Goal: Information Seeking & Learning: Learn about a topic

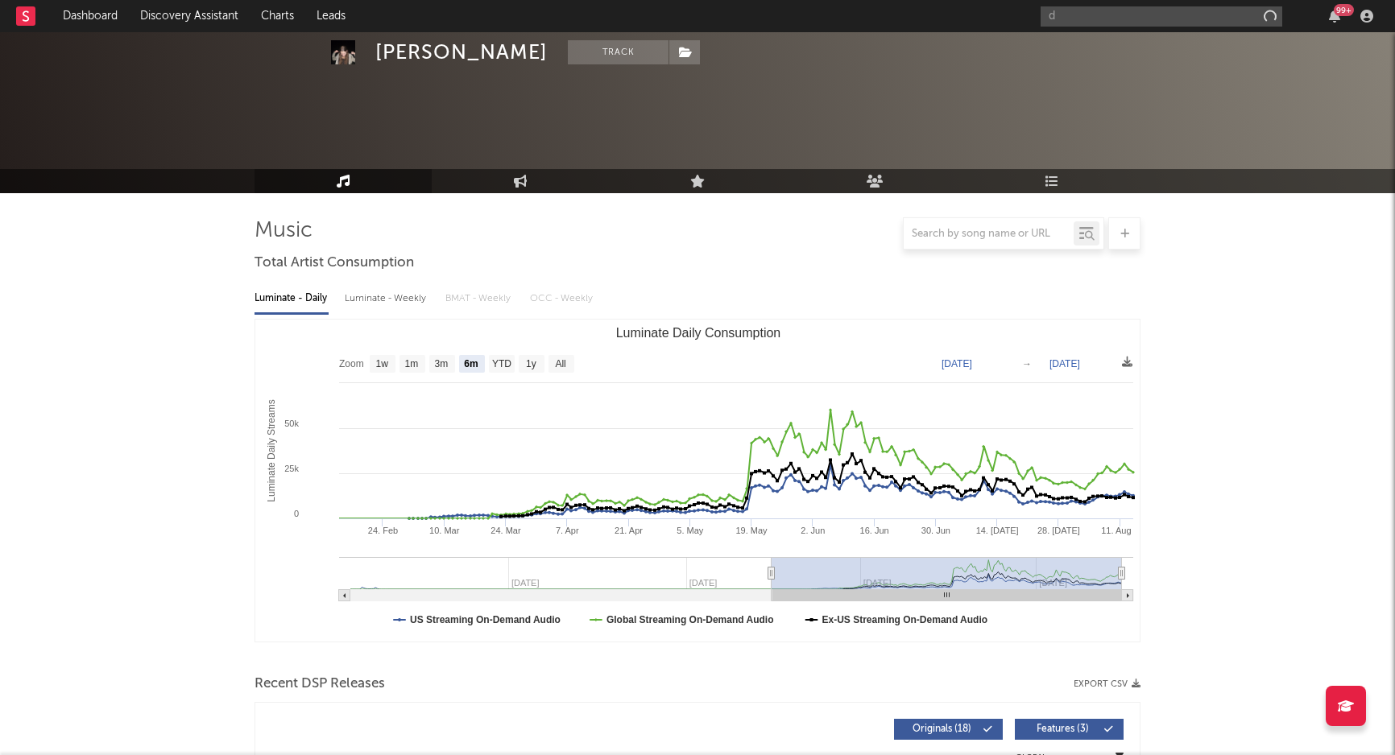
select select "6m"
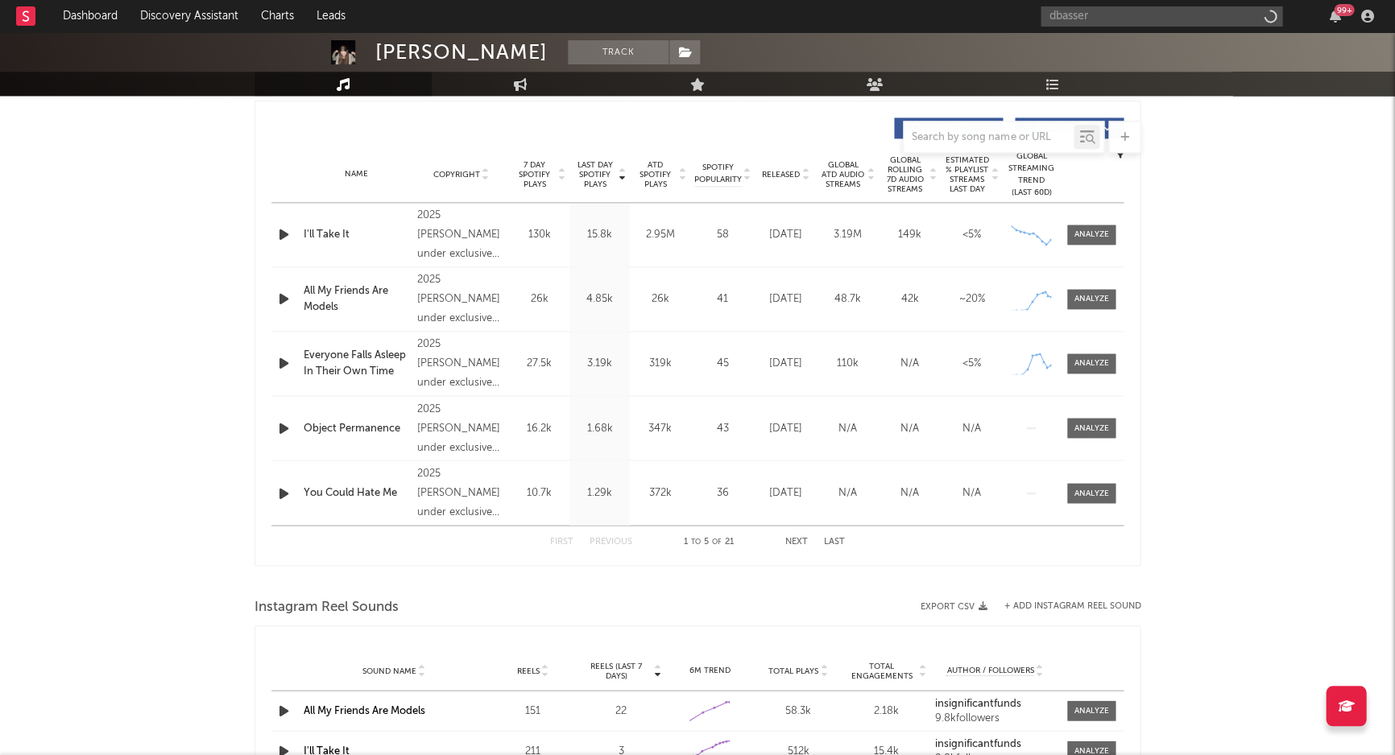
click at [1105, 19] on input "dbasser" at bounding box center [1161, 16] width 242 height 20
click at [1097, 15] on input "dbasser" at bounding box center [1161, 16] width 242 height 20
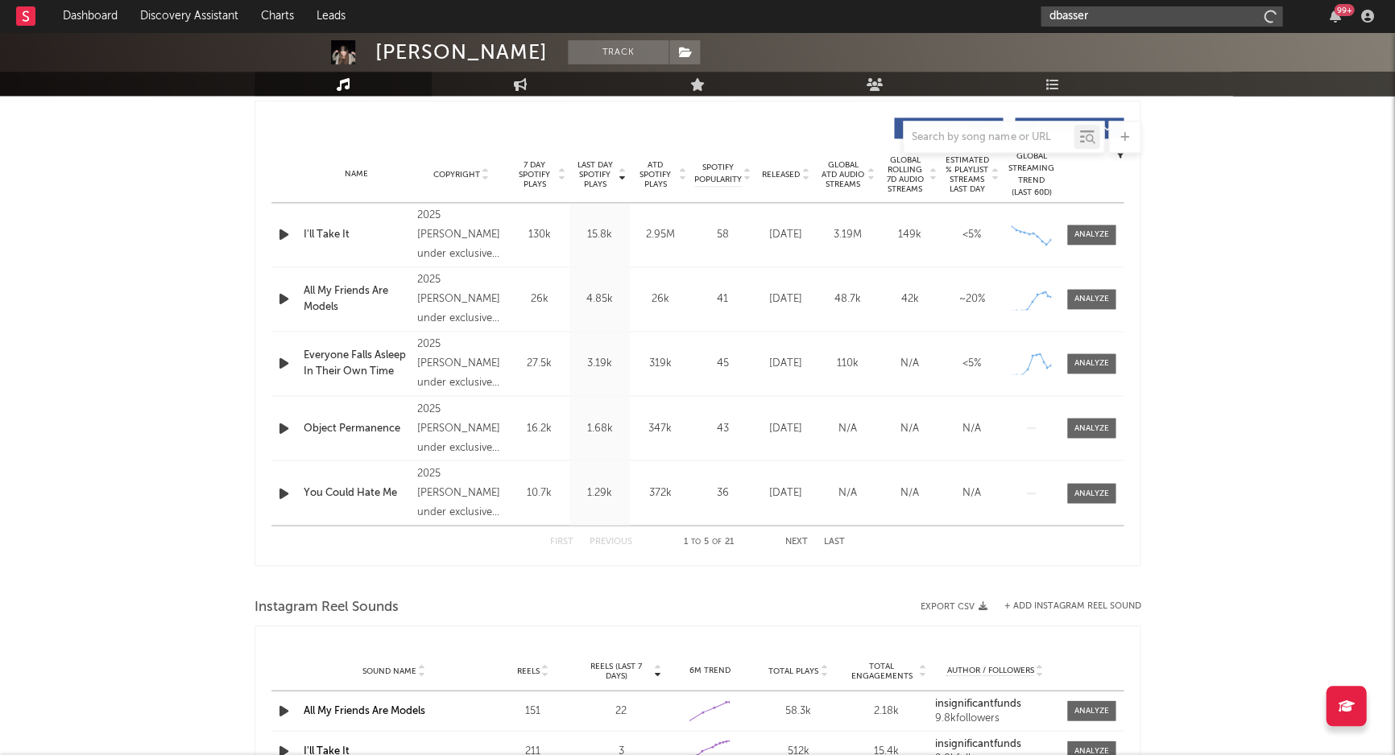
click at [1129, 14] on input "dbasser" at bounding box center [1161, 16] width 242 height 20
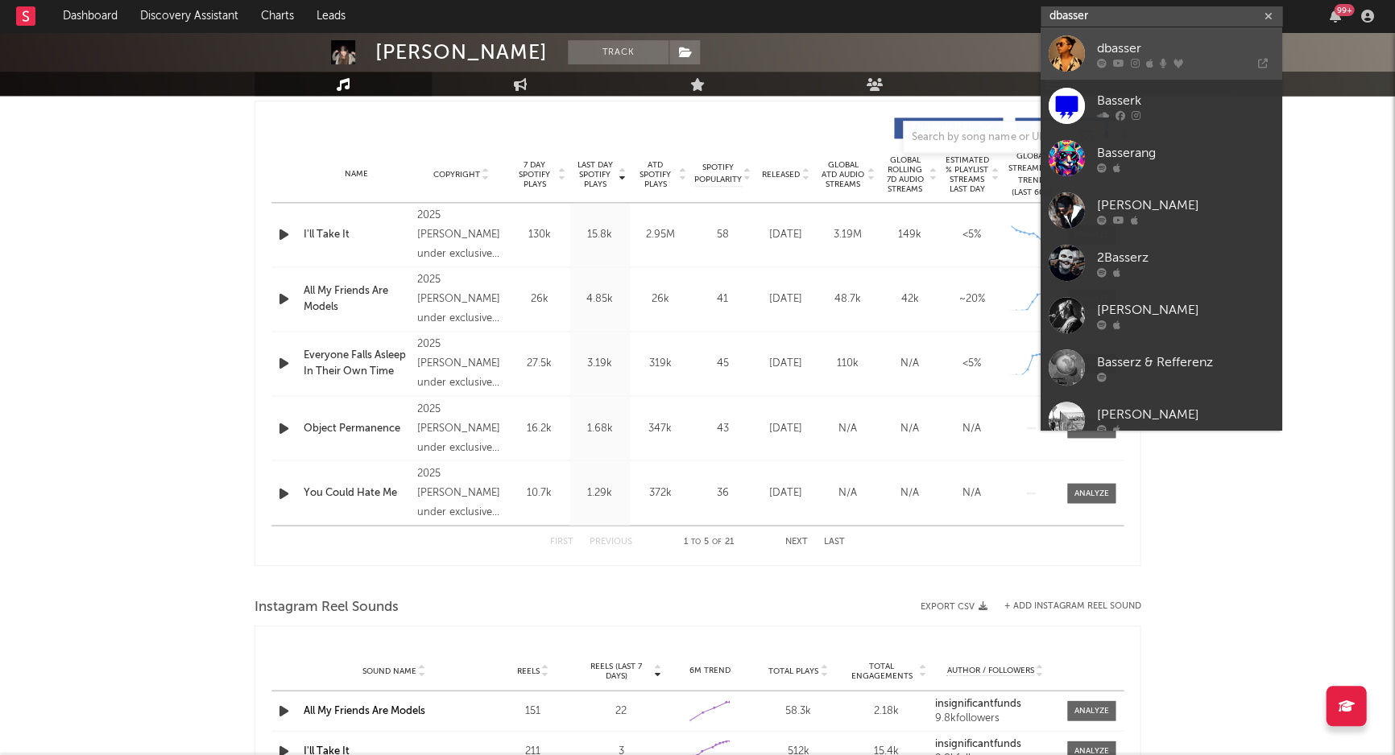
type input "dbasser"
click at [1154, 57] on div "dbasser" at bounding box center [1184, 48] width 177 height 19
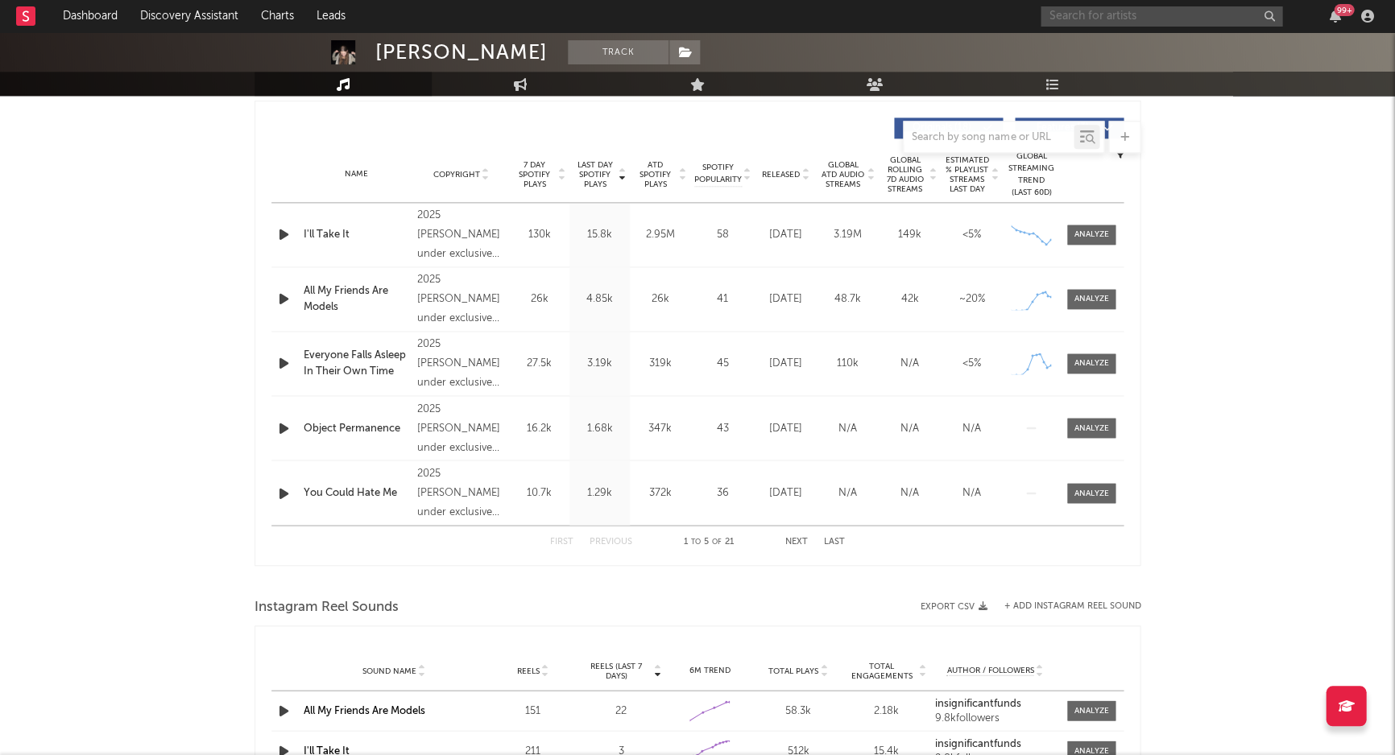
click at [1167, 18] on input "text" at bounding box center [1161, 16] width 242 height 20
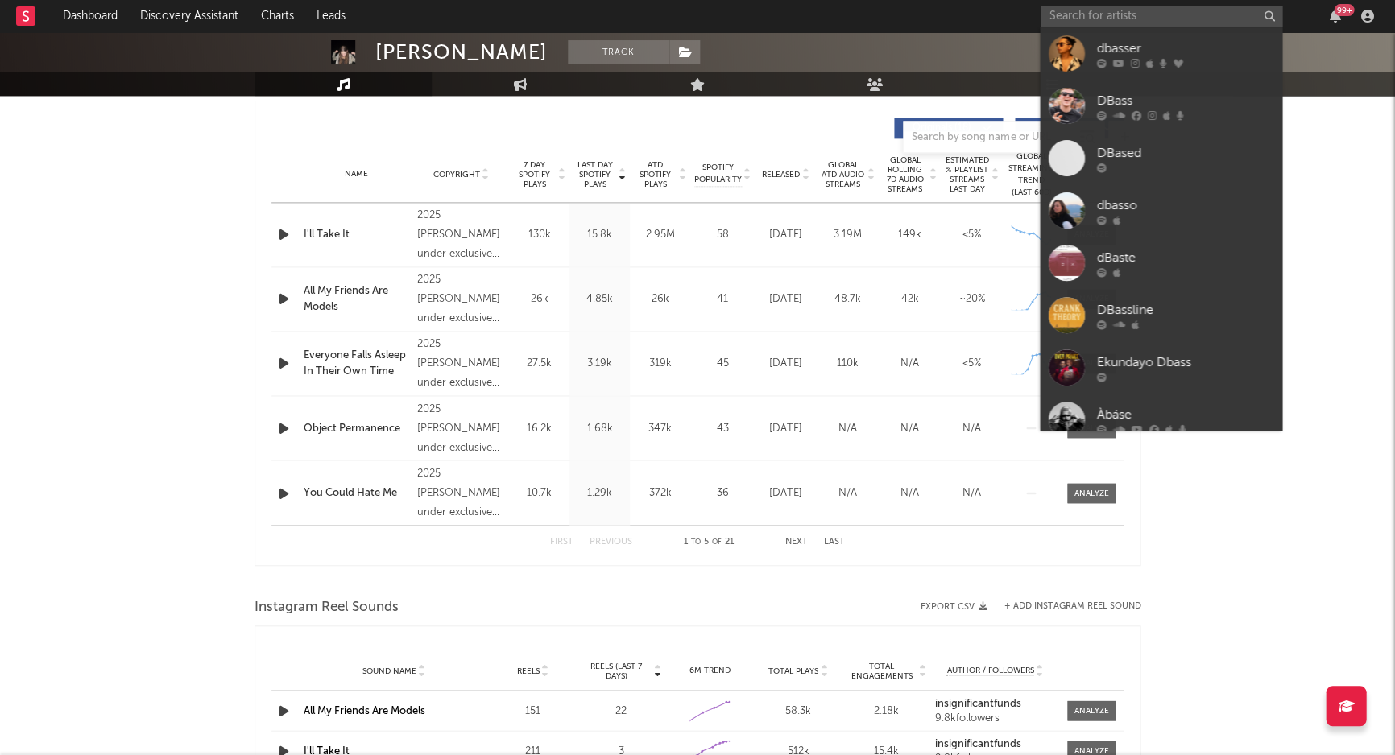
click at [1151, 52] on div "dbasser" at bounding box center [1184, 48] width 177 height 19
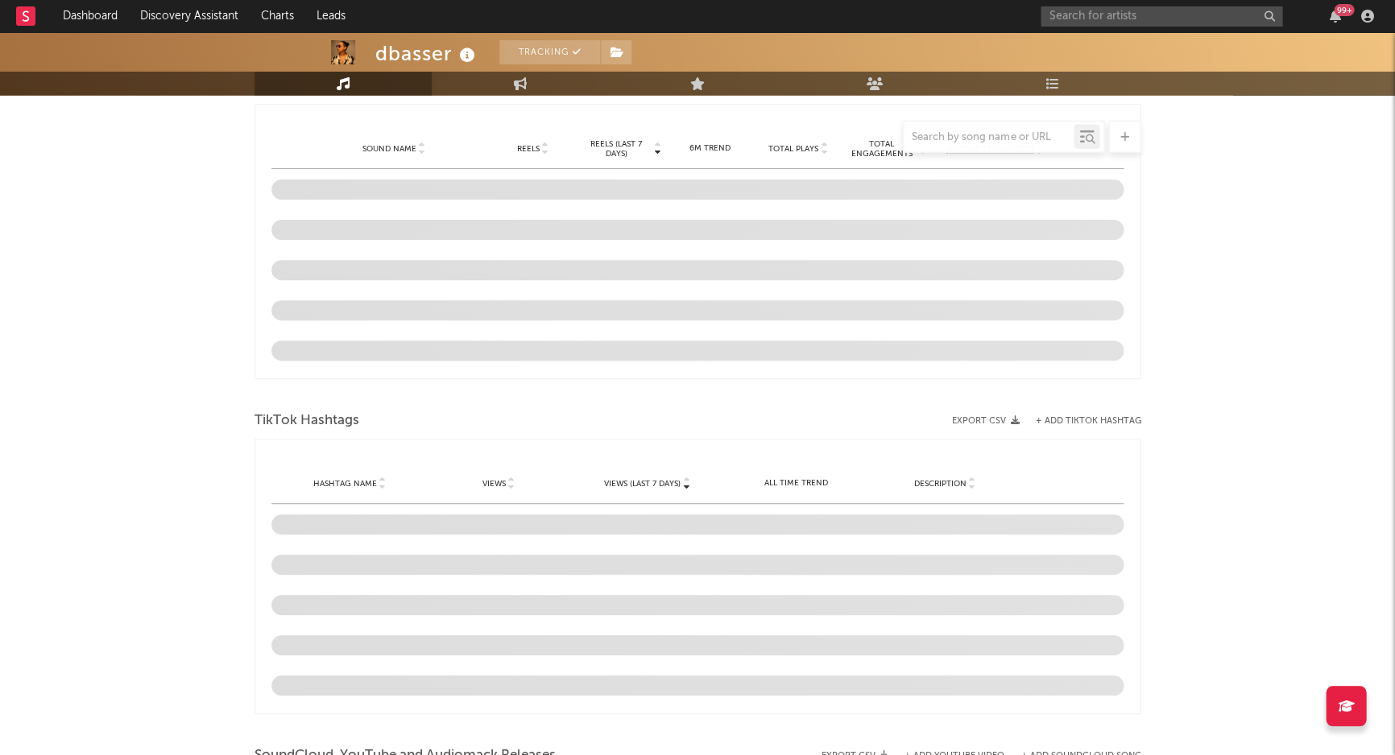
scroll to position [1400, 0]
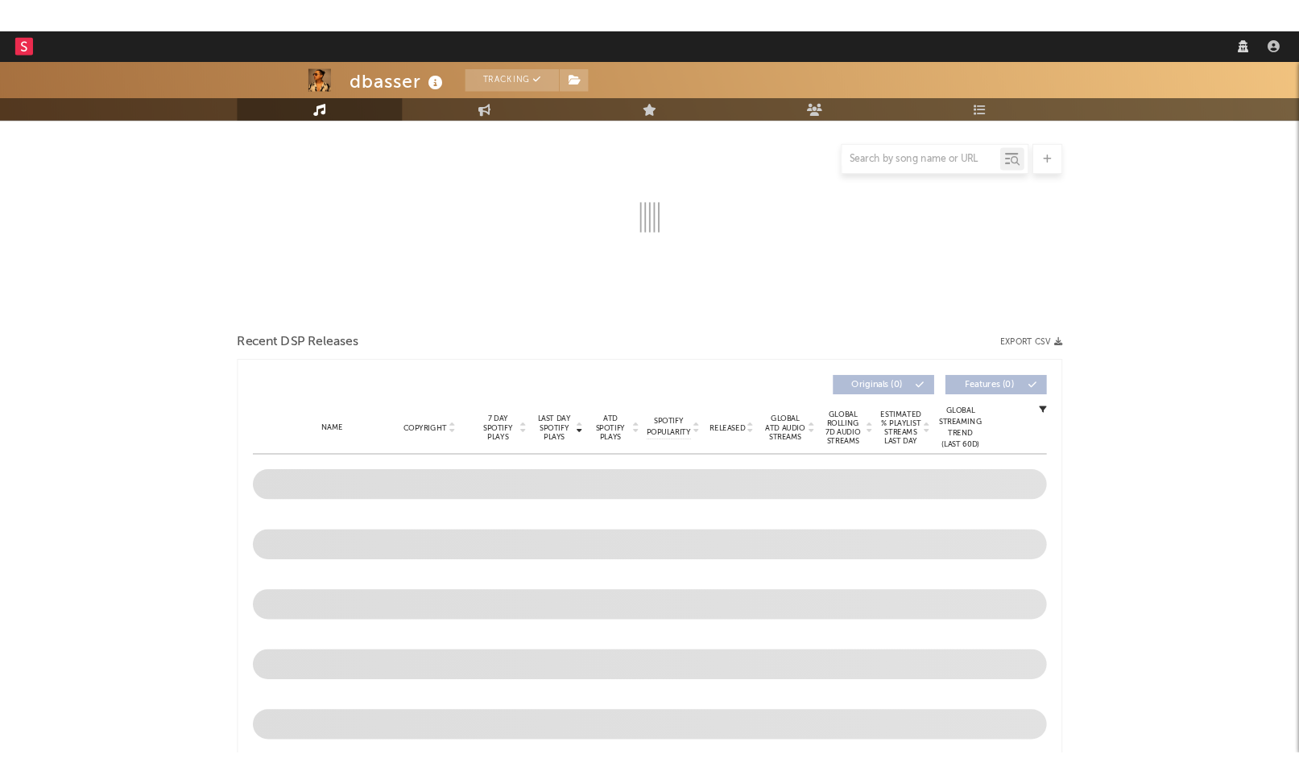
scroll to position [268, 0]
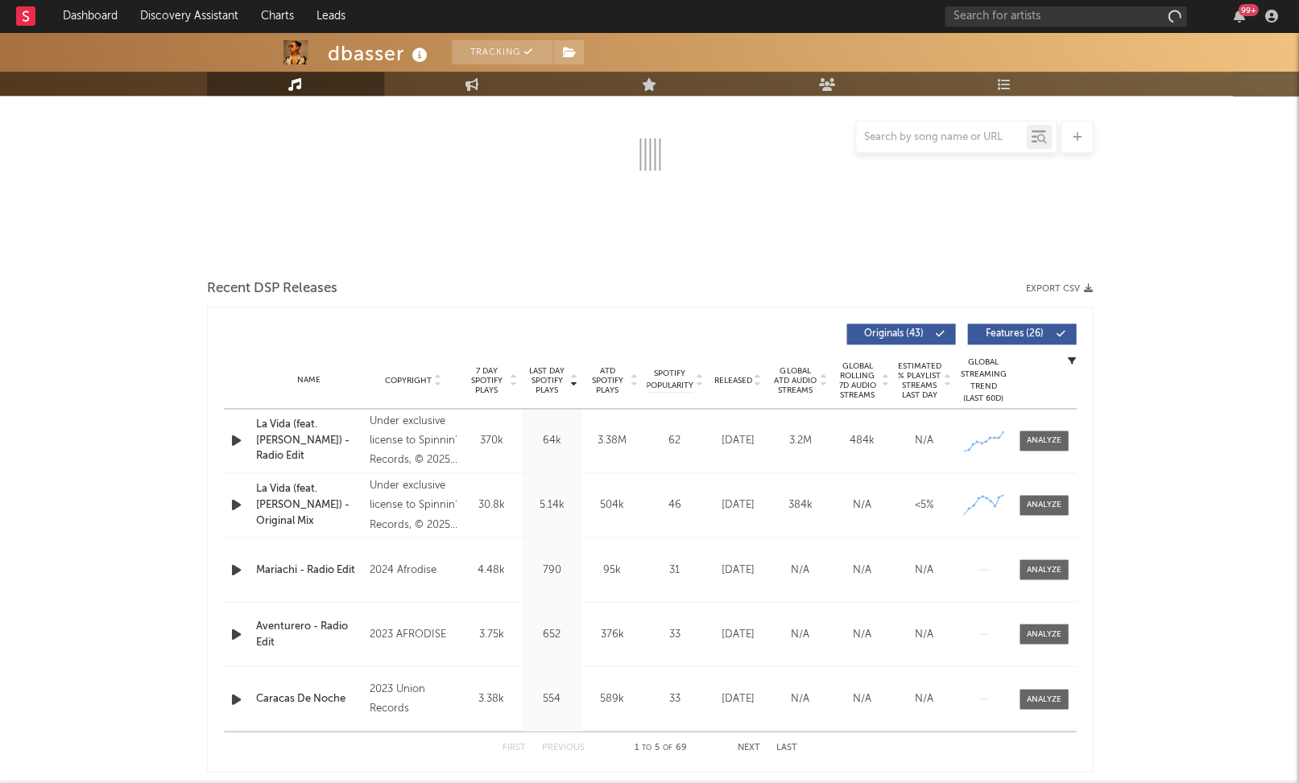
select select "1w"
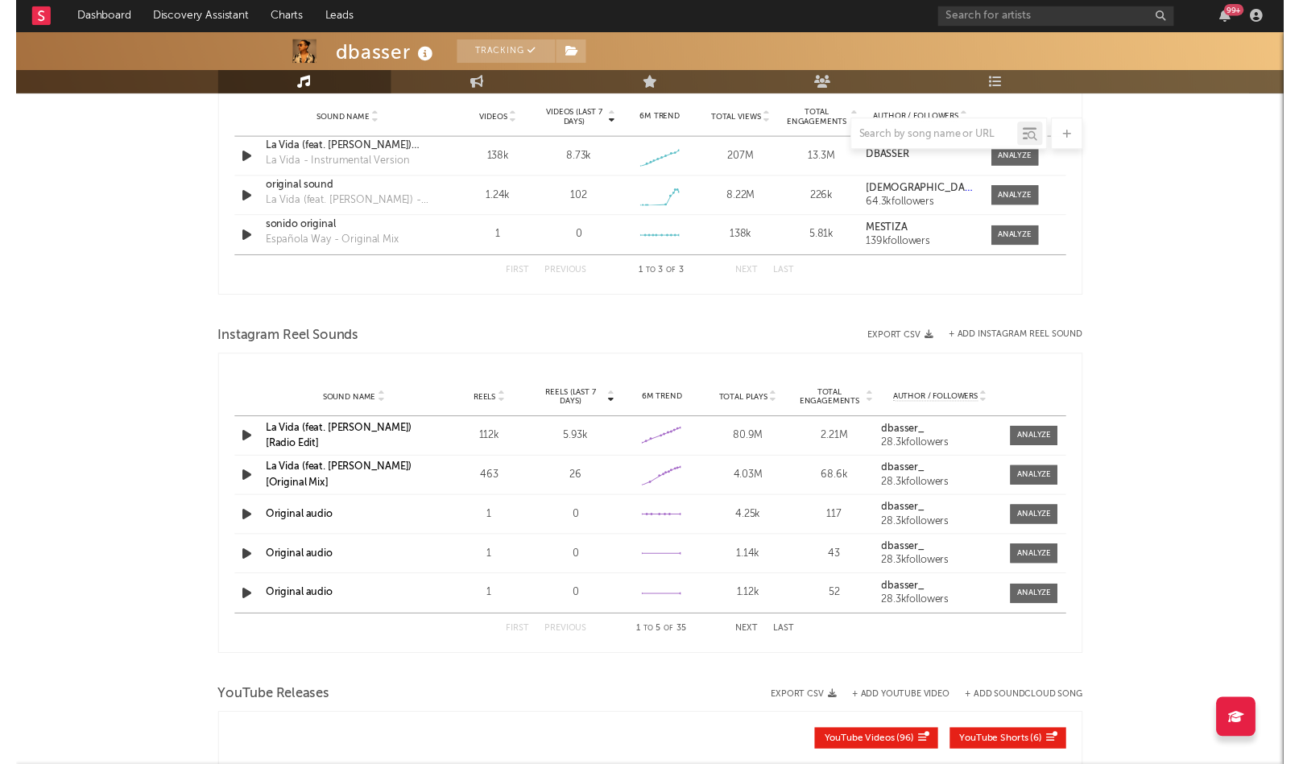
scroll to position [1202, 0]
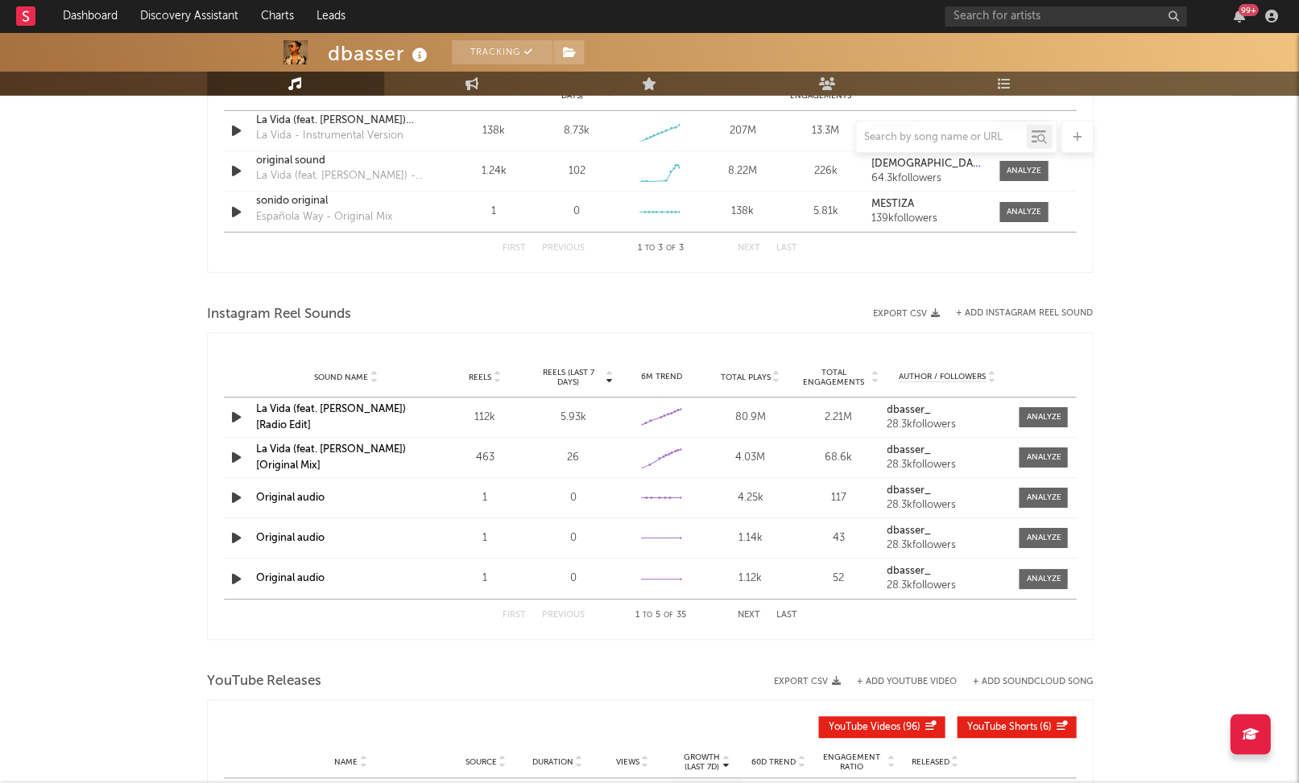
click at [319, 446] on link "La Vida (feat. Kaala Shaw) [Original Mix]" at bounding box center [331, 457] width 150 height 27
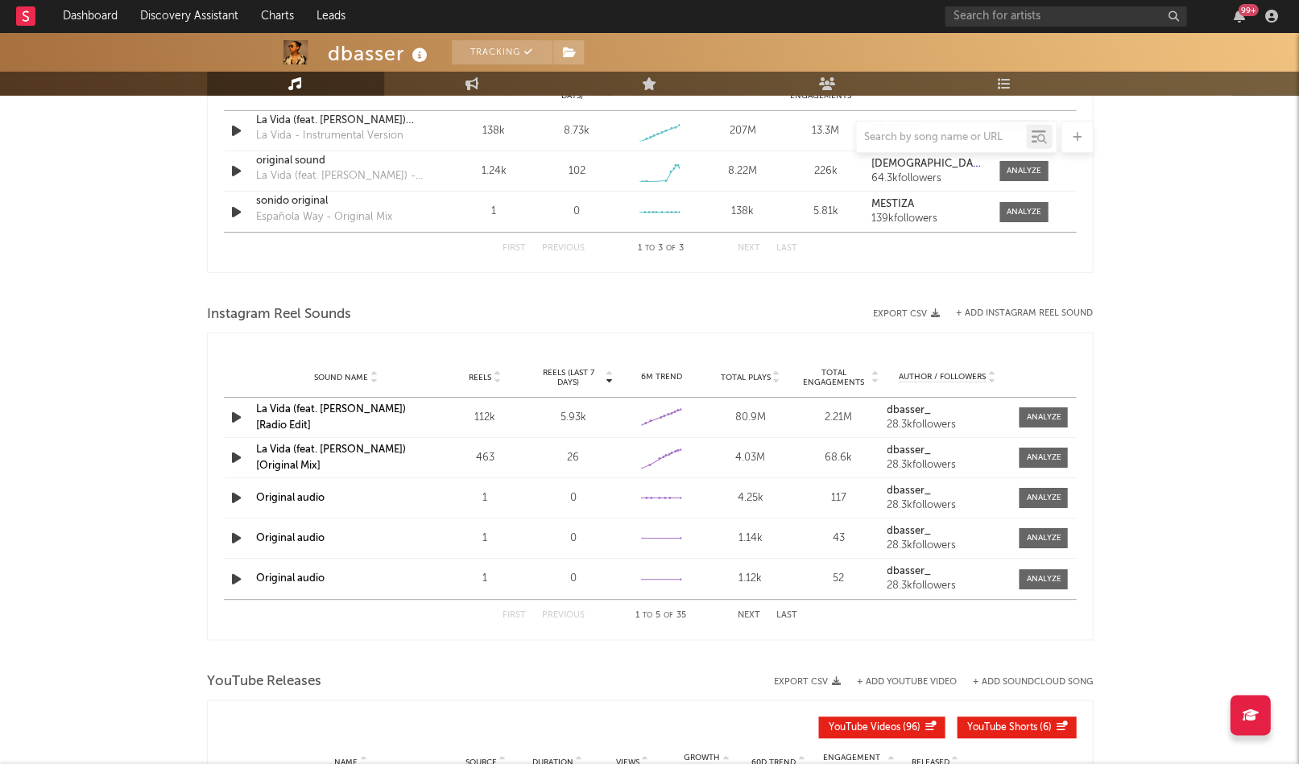
click at [321, 415] on link "La Vida (feat. Kaala Shaw) [Radio Edit]" at bounding box center [331, 417] width 150 height 27
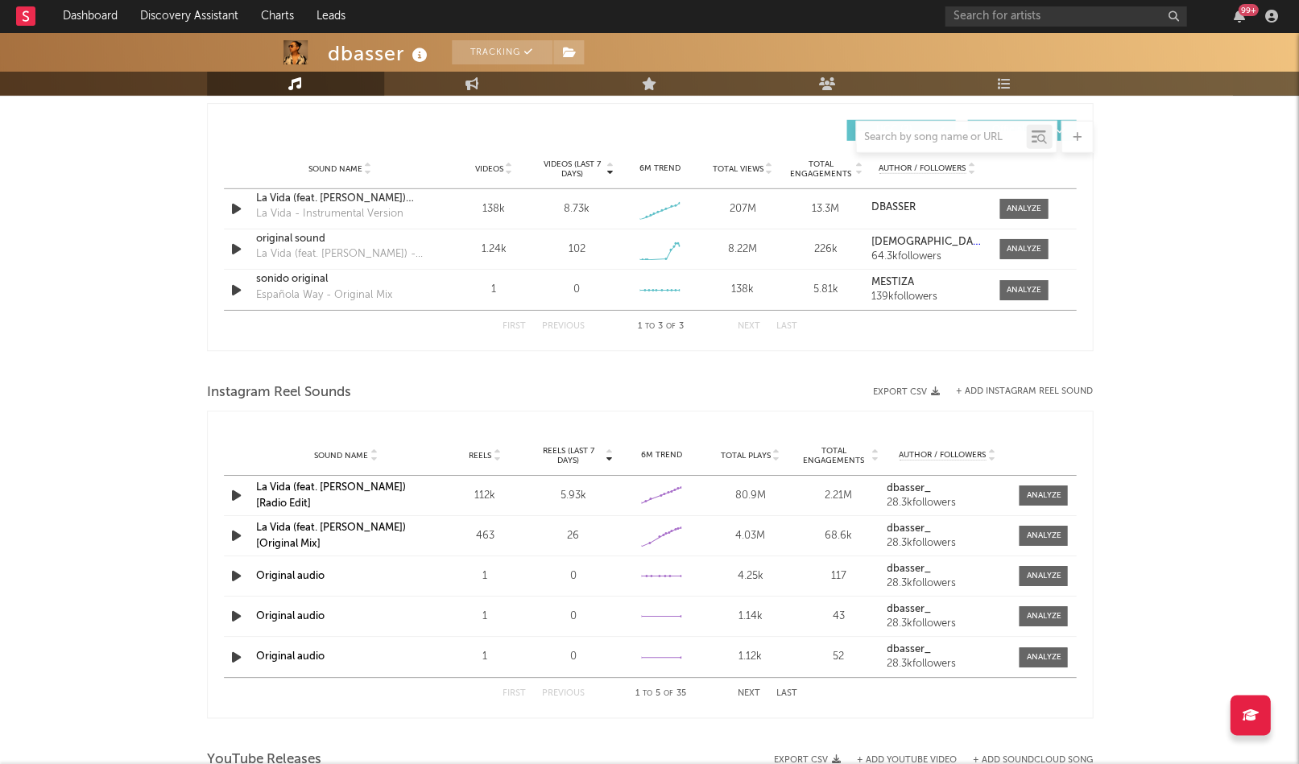
scroll to position [1076, 0]
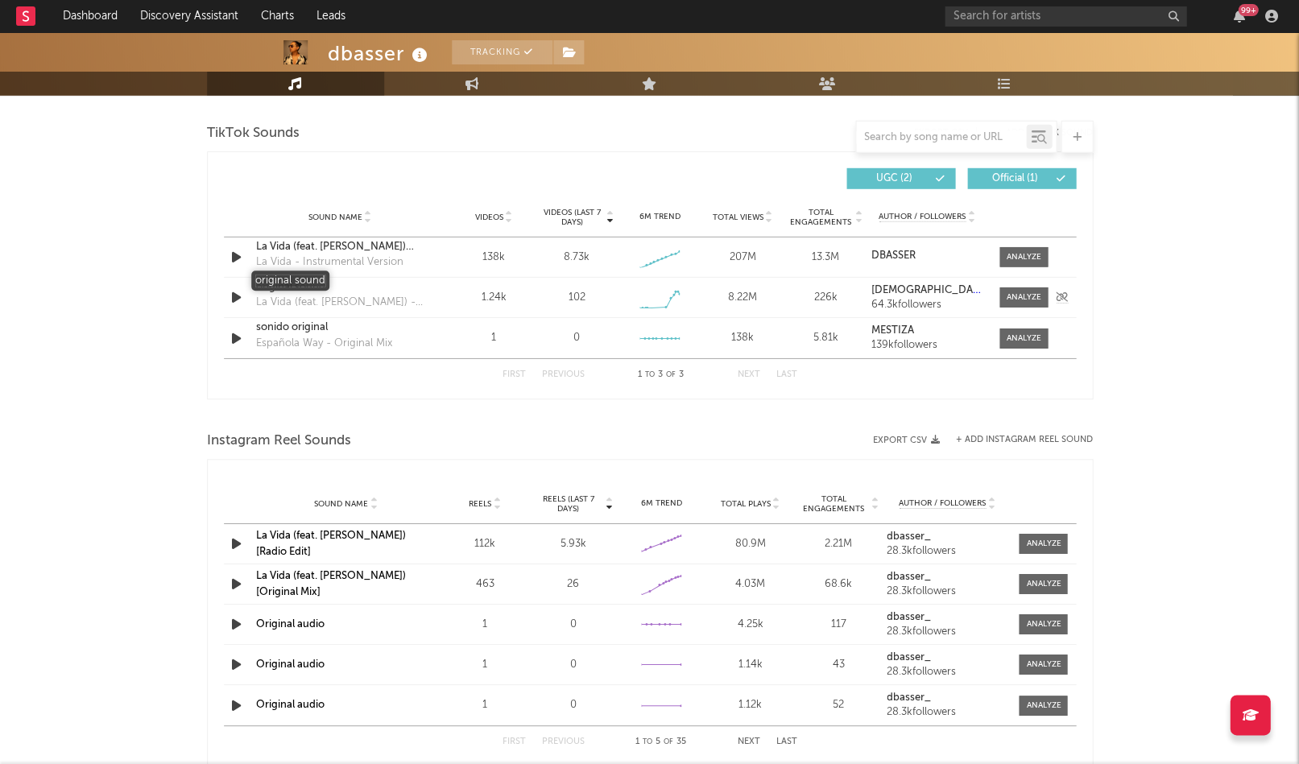
click at [307, 284] on div "original sound" at bounding box center [340, 287] width 168 height 16
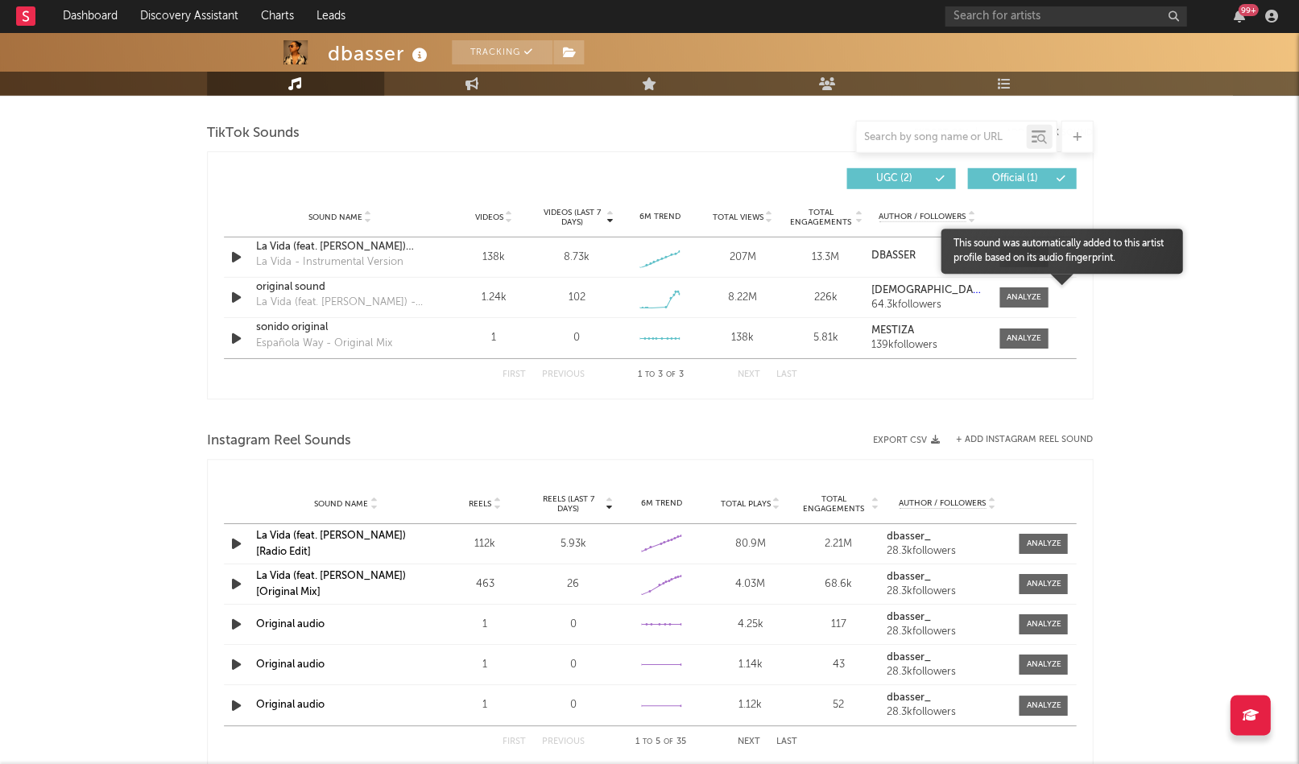
click at [1047, 291] on div at bounding box center [1061, 287] width 242 height 27
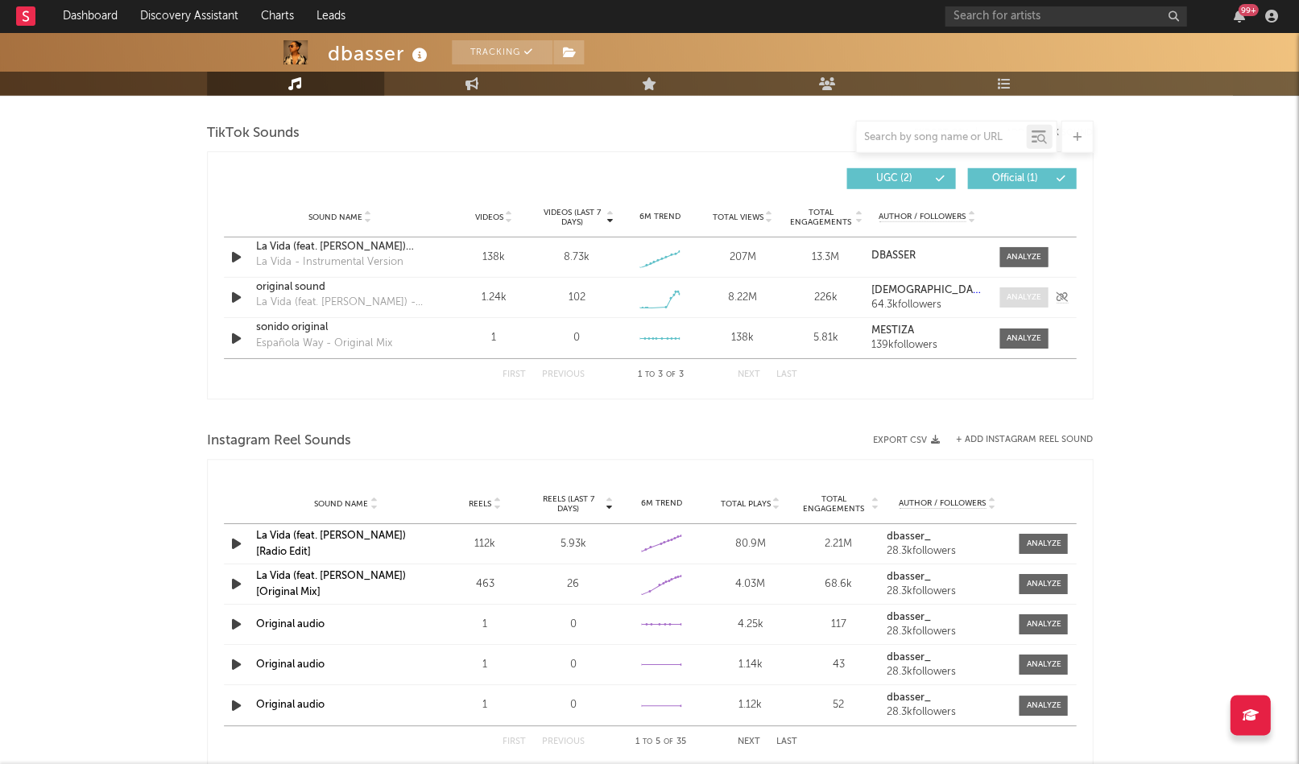
click at [1036, 292] on div at bounding box center [1023, 297] width 35 height 12
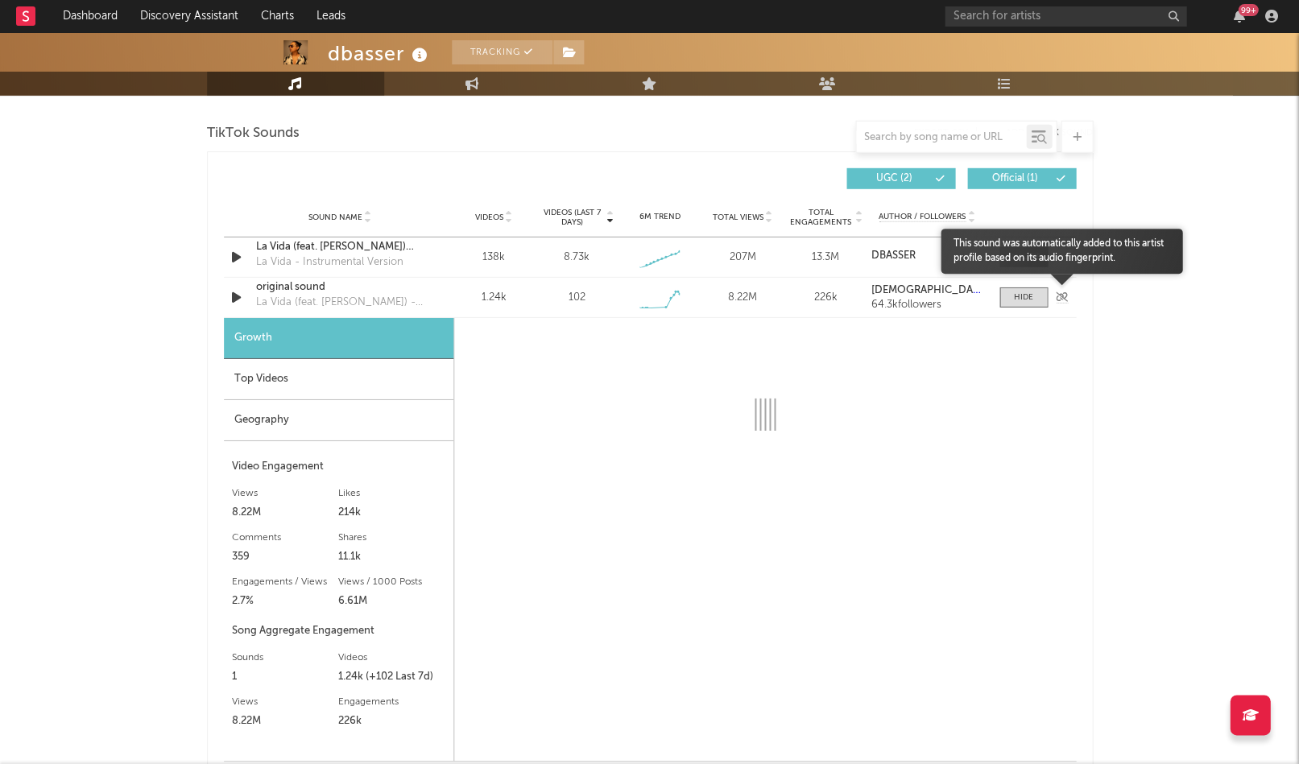
click at [1057, 292] on icon at bounding box center [1062, 297] width 12 height 10
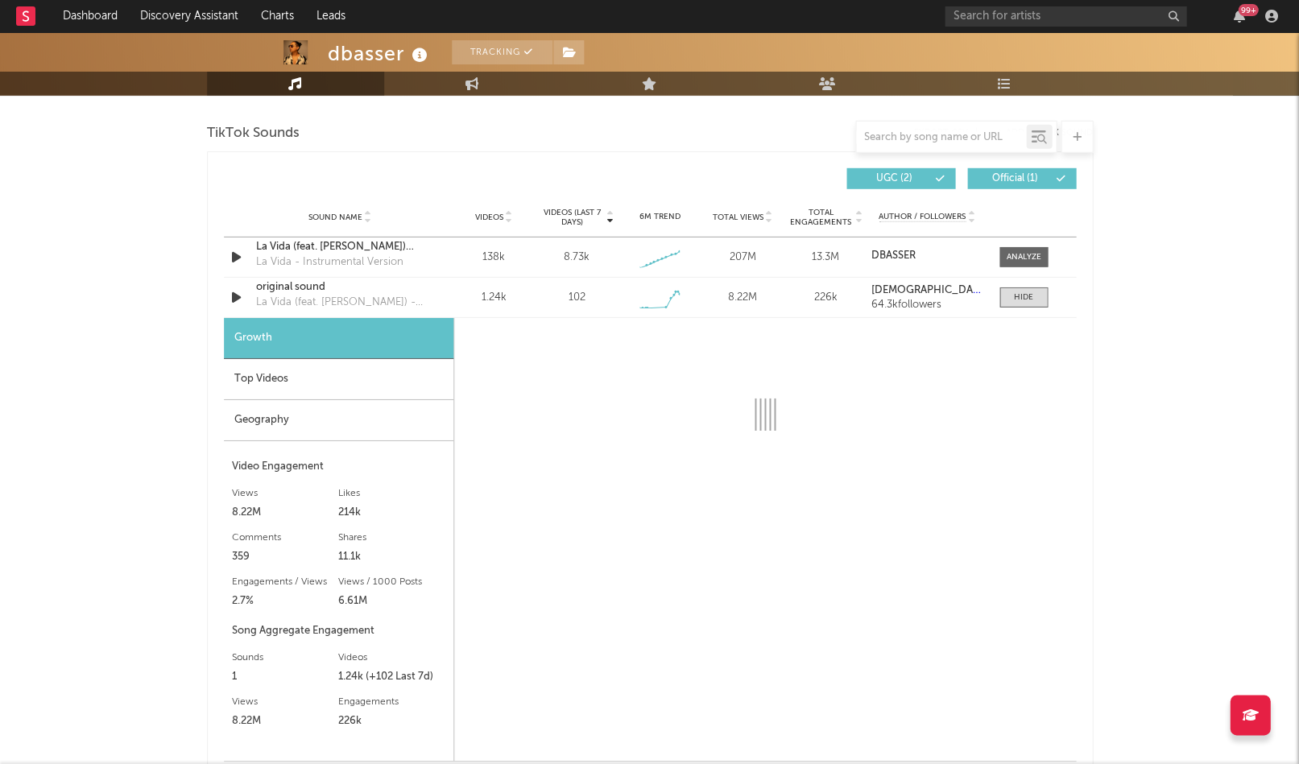
select select "1w"
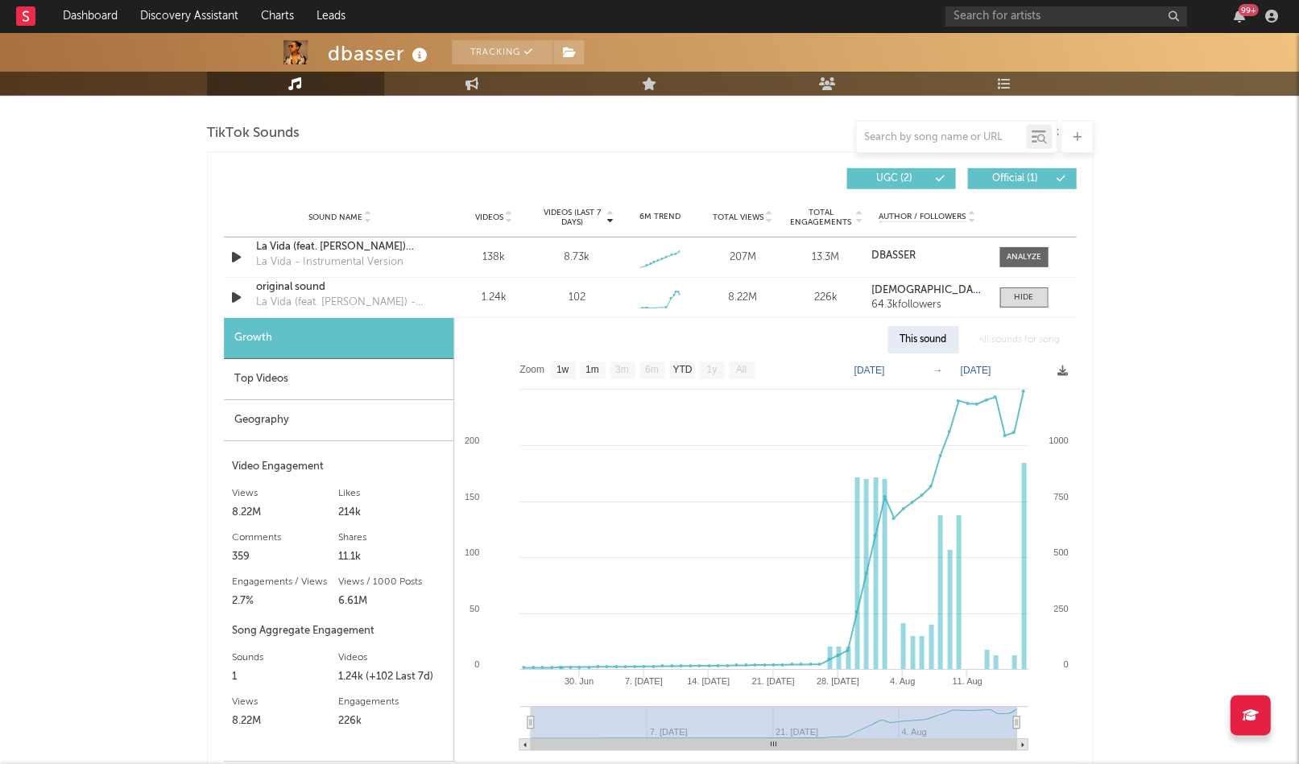
click at [295, 386] on div "Top Videos" at bounding box center [338, 379] width 229 height 41
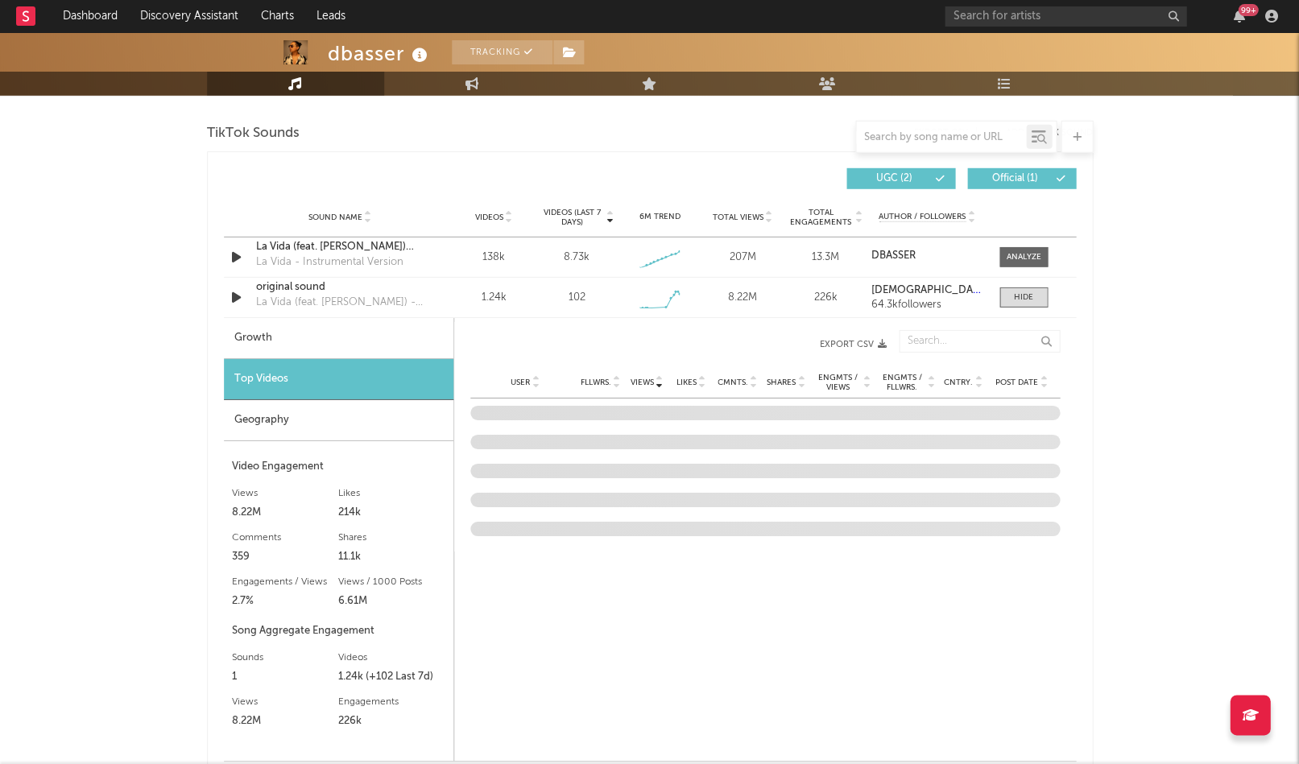
click at [1003, 381] on span "Post Date" at bounding box center [1016, 383] width 43 height 10
